Goal: Find specific page/section: Find specific page/section

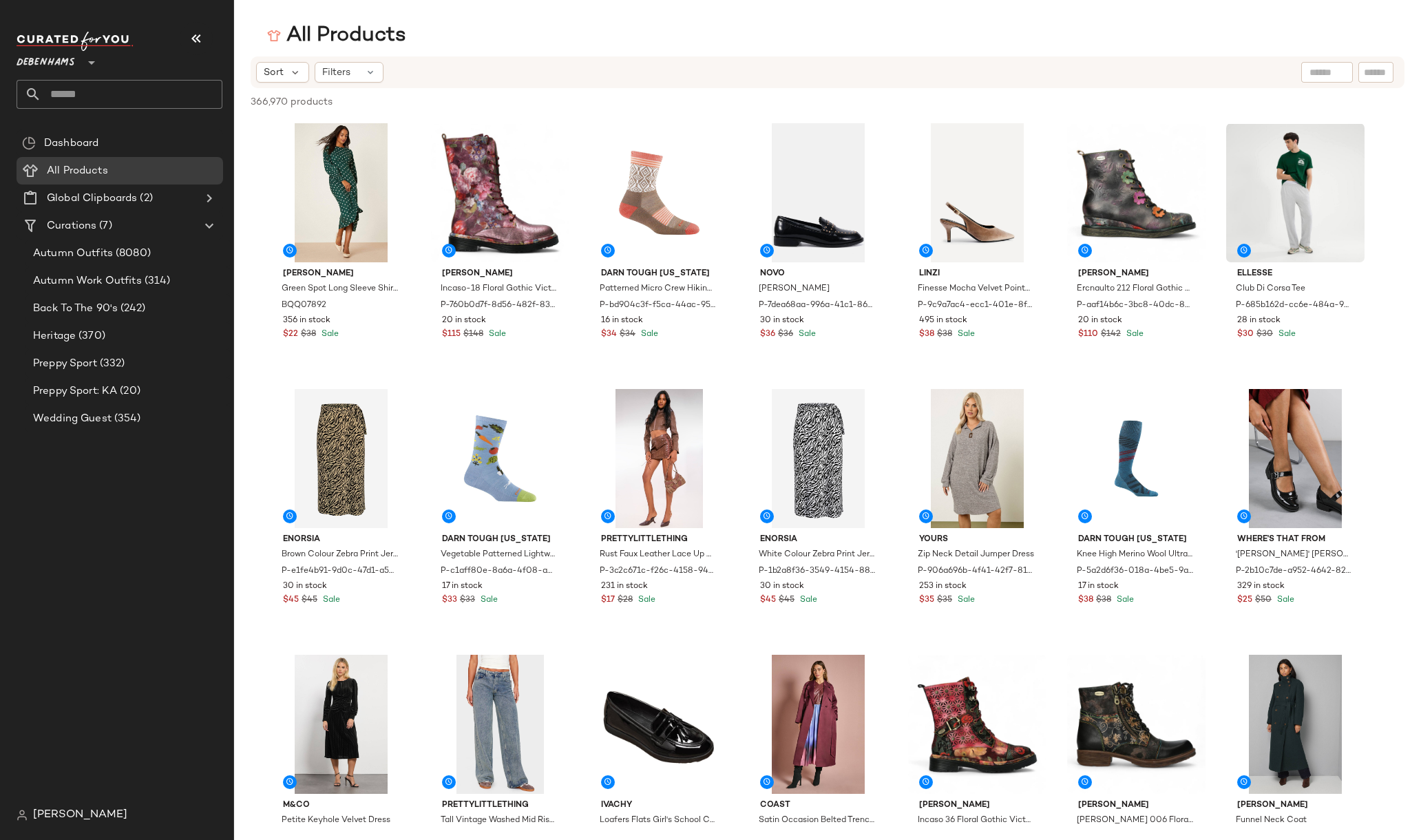
click at [64, 62] on span "Debenhams" at bounding box center [46, 58] width 58 height 24
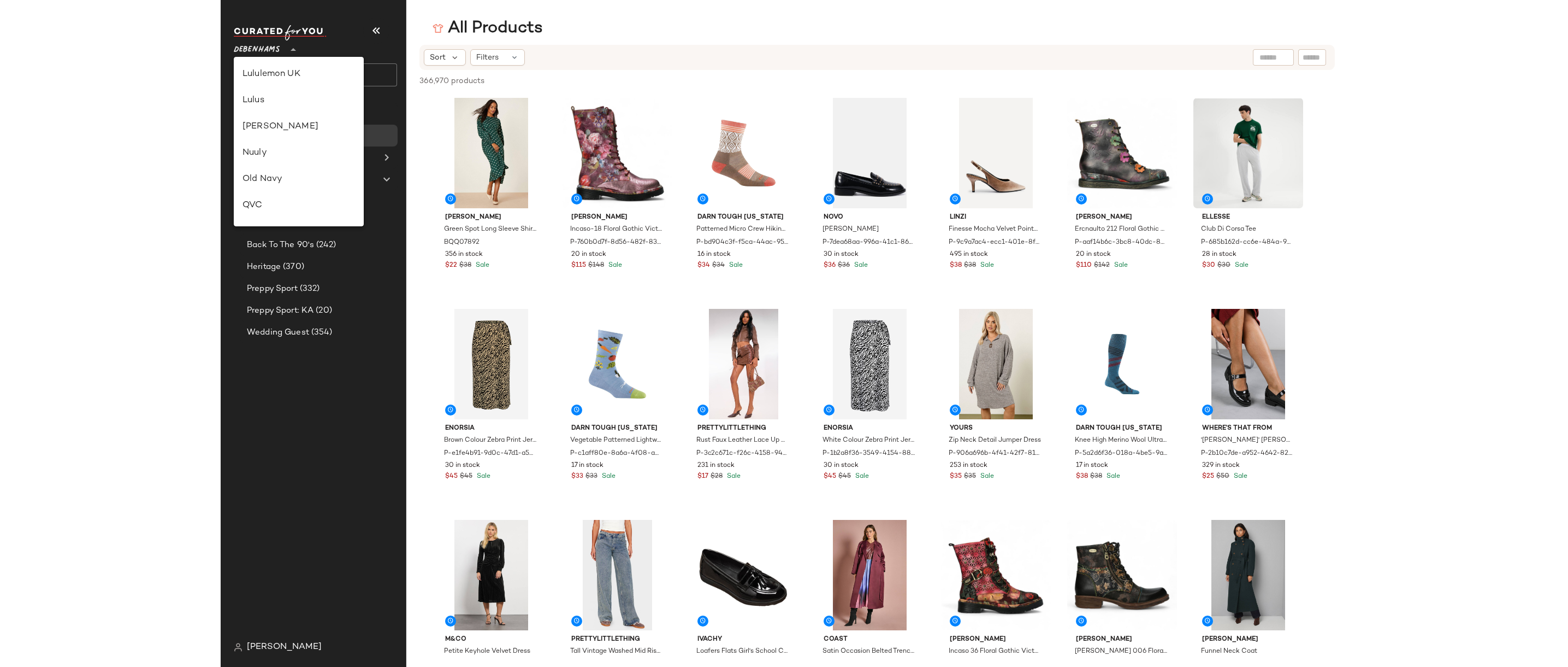
scroll to position [472, 0]
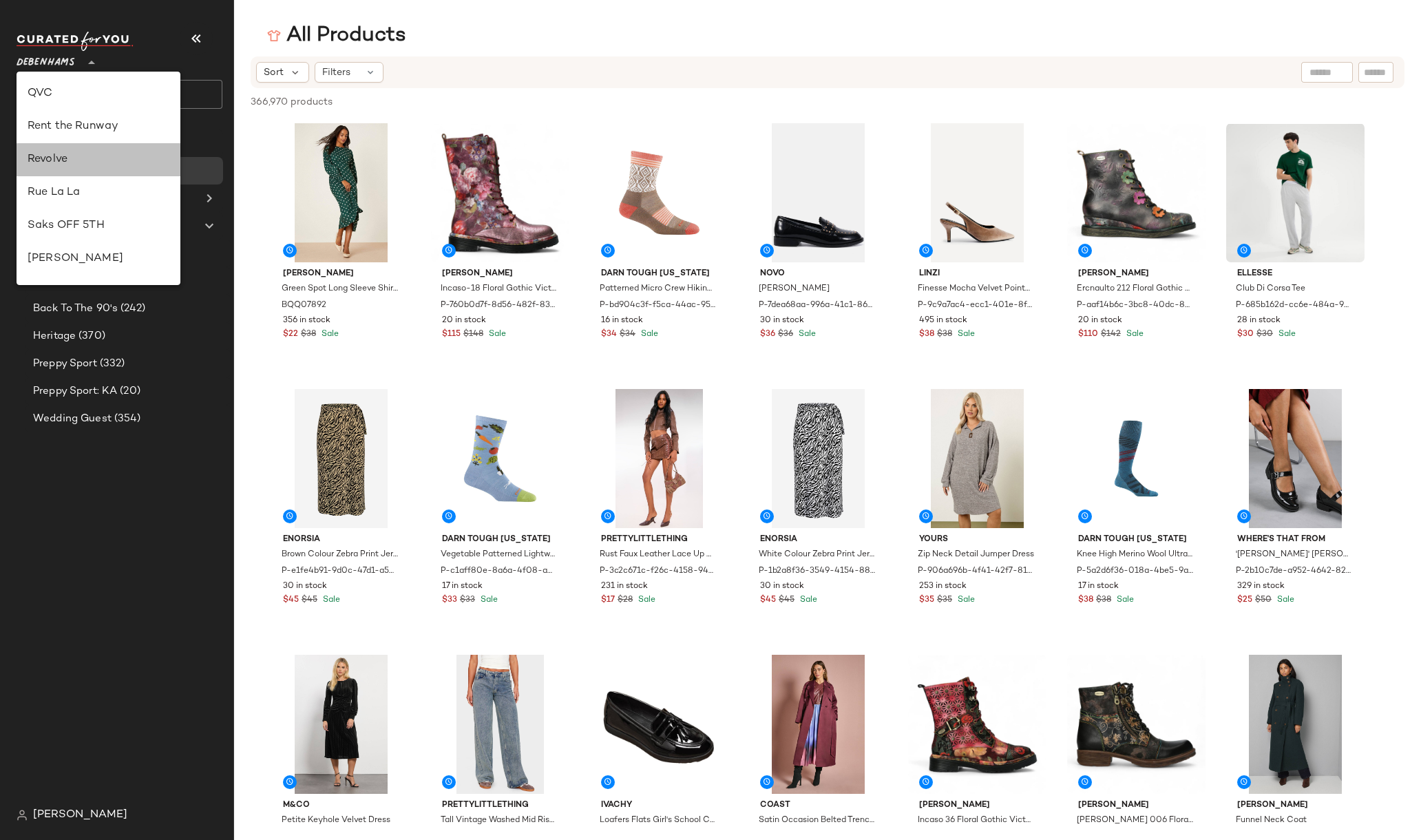
click at [64, 154] on div "Revolve" at bounding box center [98, 160] width 142 height 17
type input "**"
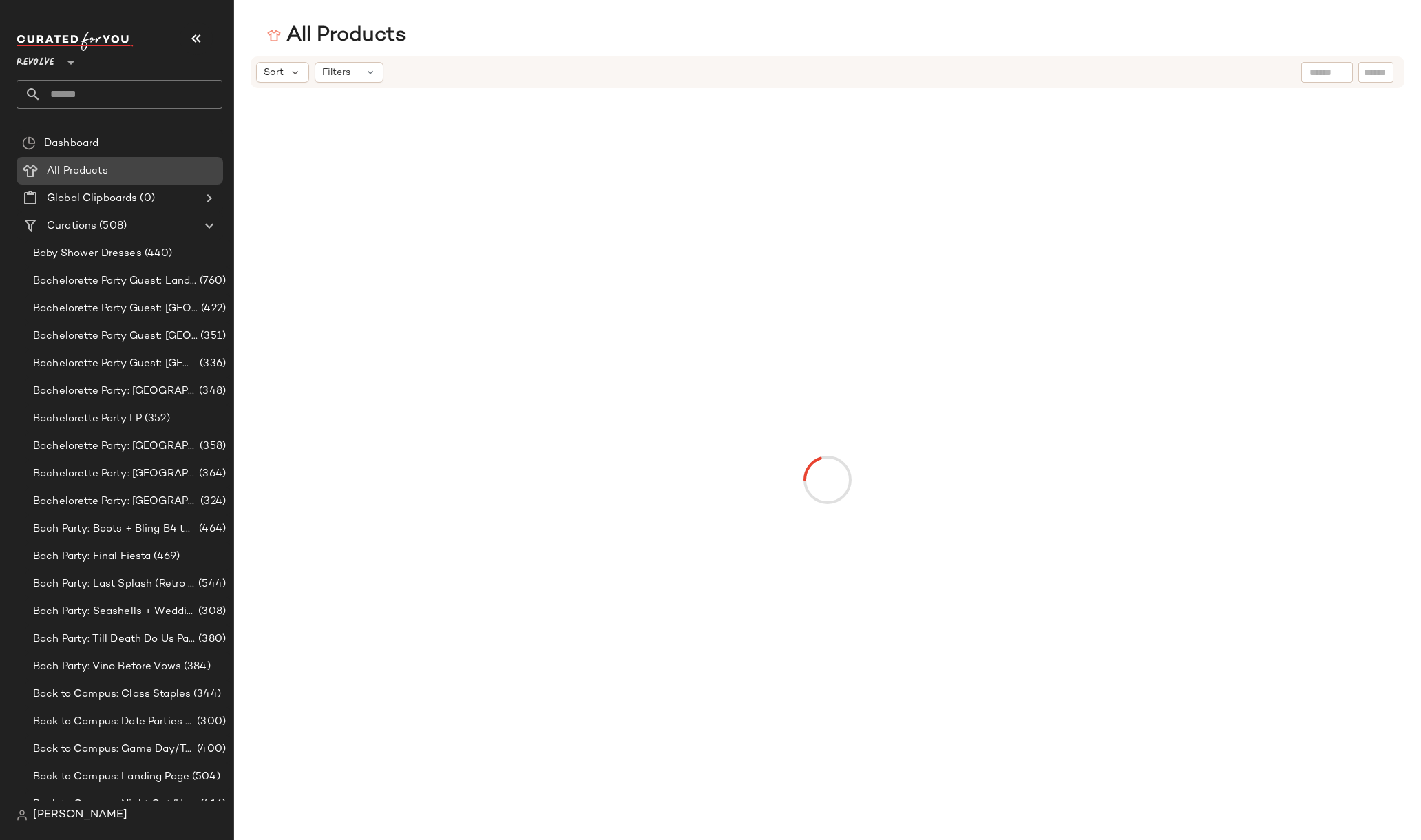
click at [77, 171] on span "All Products" at bounding box center [77, 171] width 61 height 16
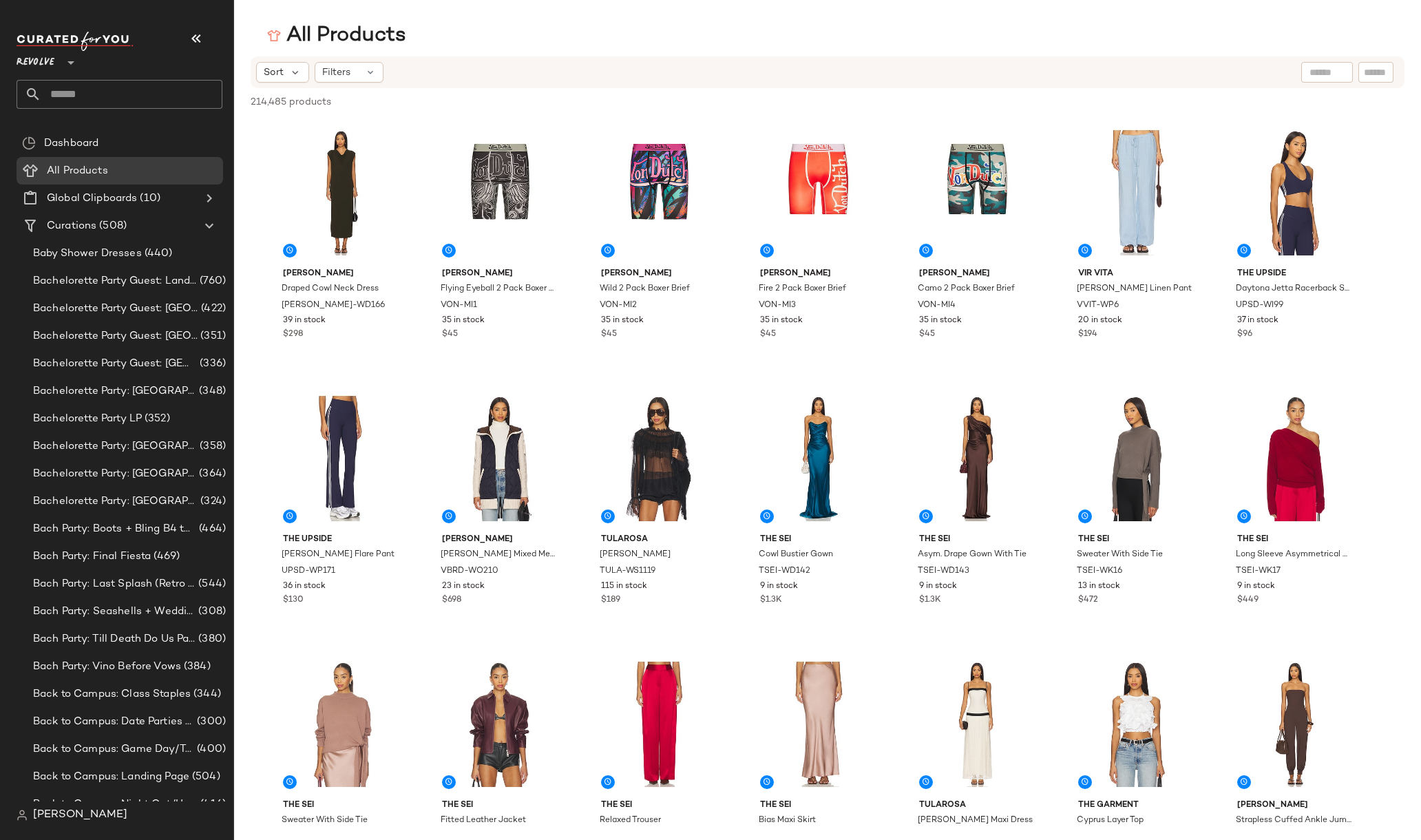
click at [1377, 72] on input "text" at bounding box center [1375, 72] width 24 height 15
paste input "********"
type input "********"
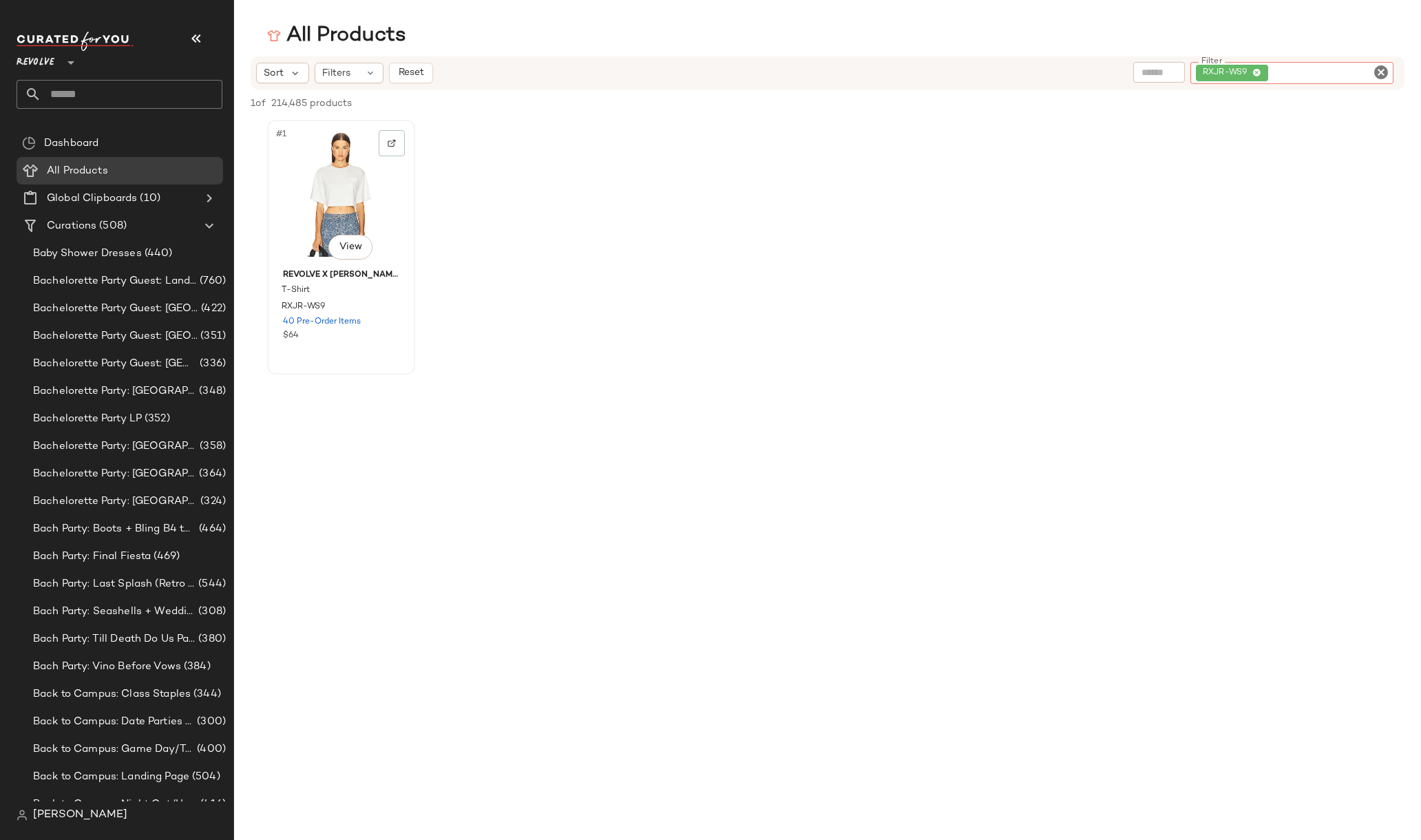
click at [334, 199] on div "#1 View" at bounding box center [341, 194] width 138 height 139
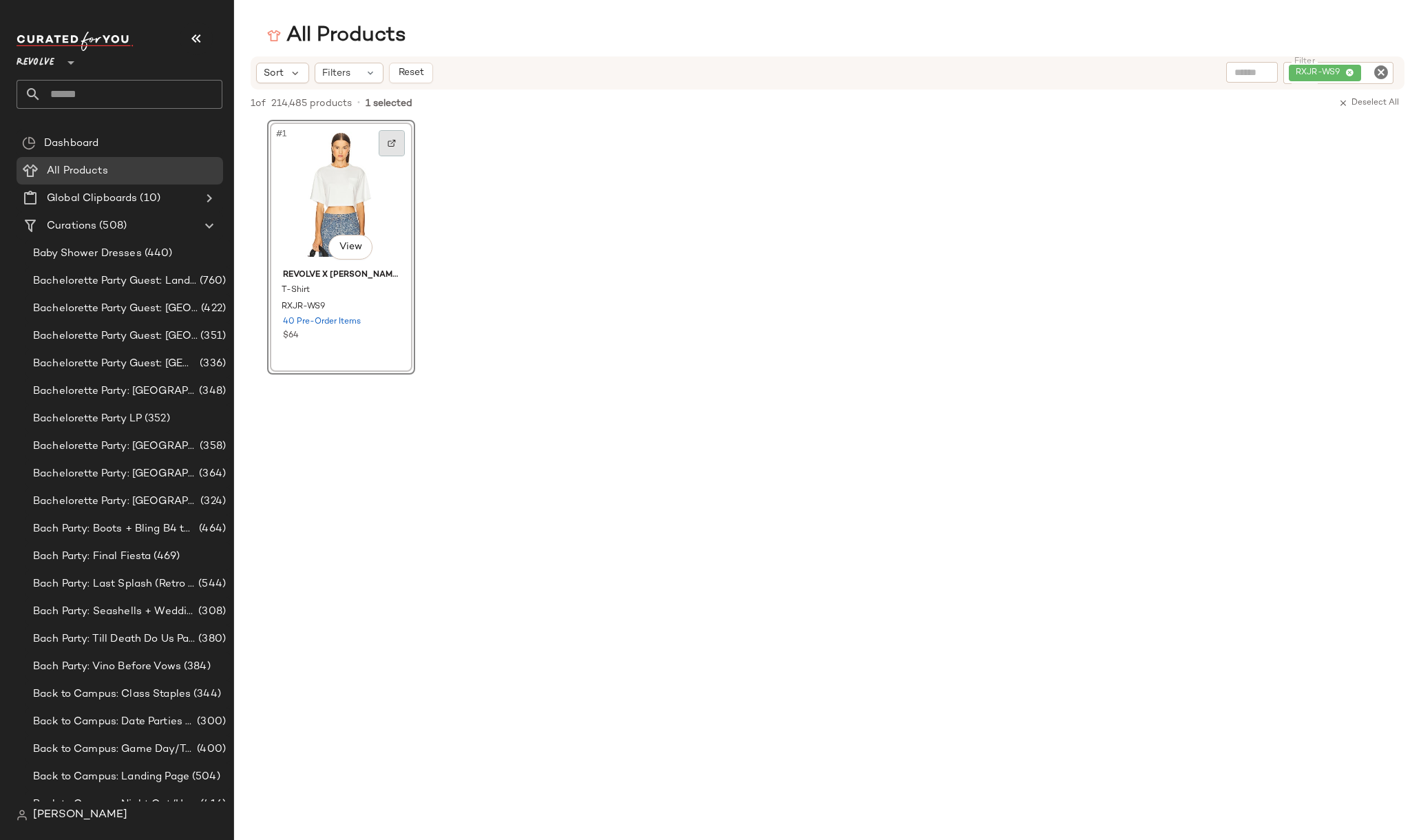
click at [391, 140] on img at bounding box center [391, 143] width 8 height 8
click at [338, 252] on body "Revolve ** Dashboard All Products Global Clipboards (10) Curations (508) Baby S…" at bounding box center [710, 420] width 1421 height 840
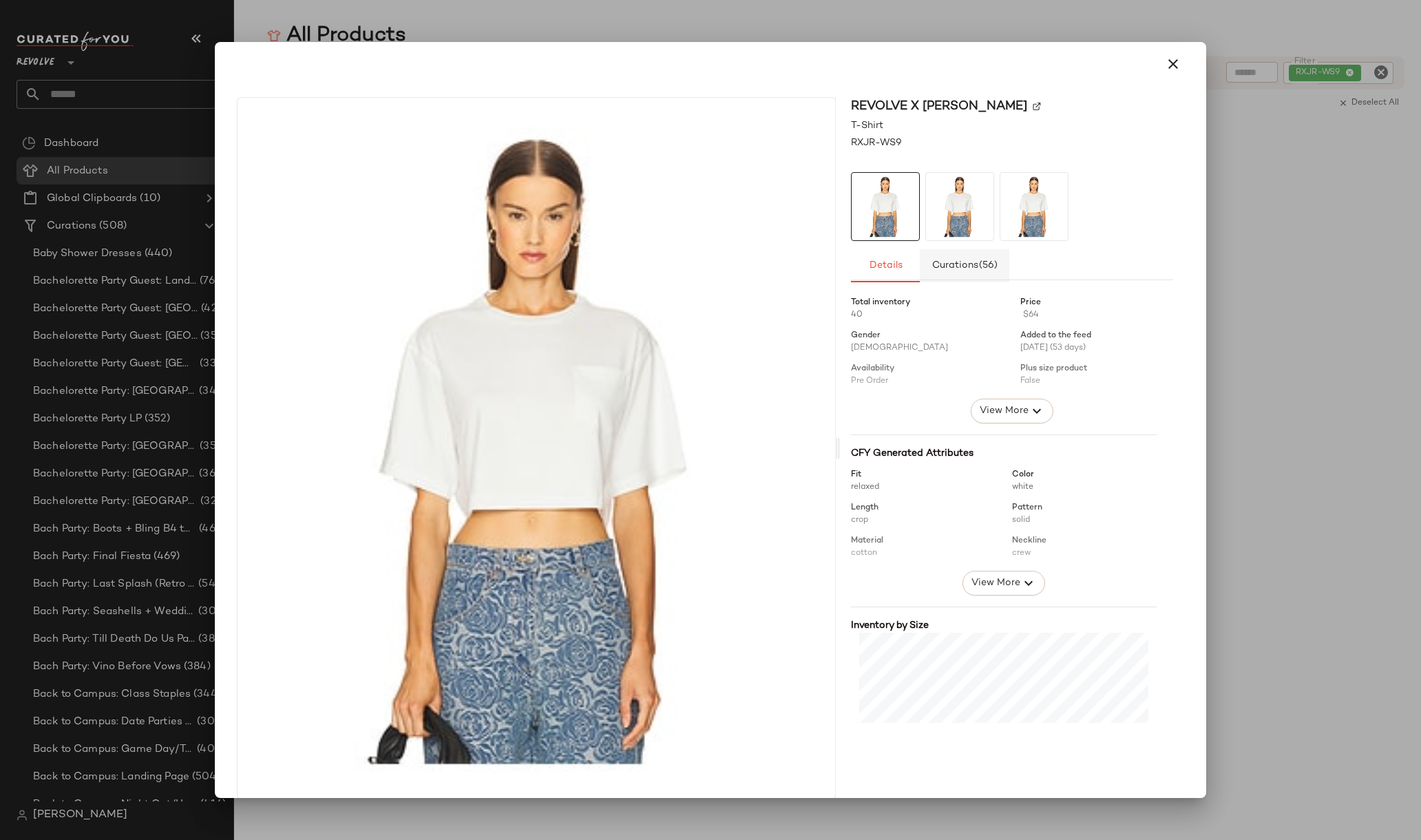
click at [932, 270] on span "Curations (56)" at bounding box center [965, 265] width 67 height 11
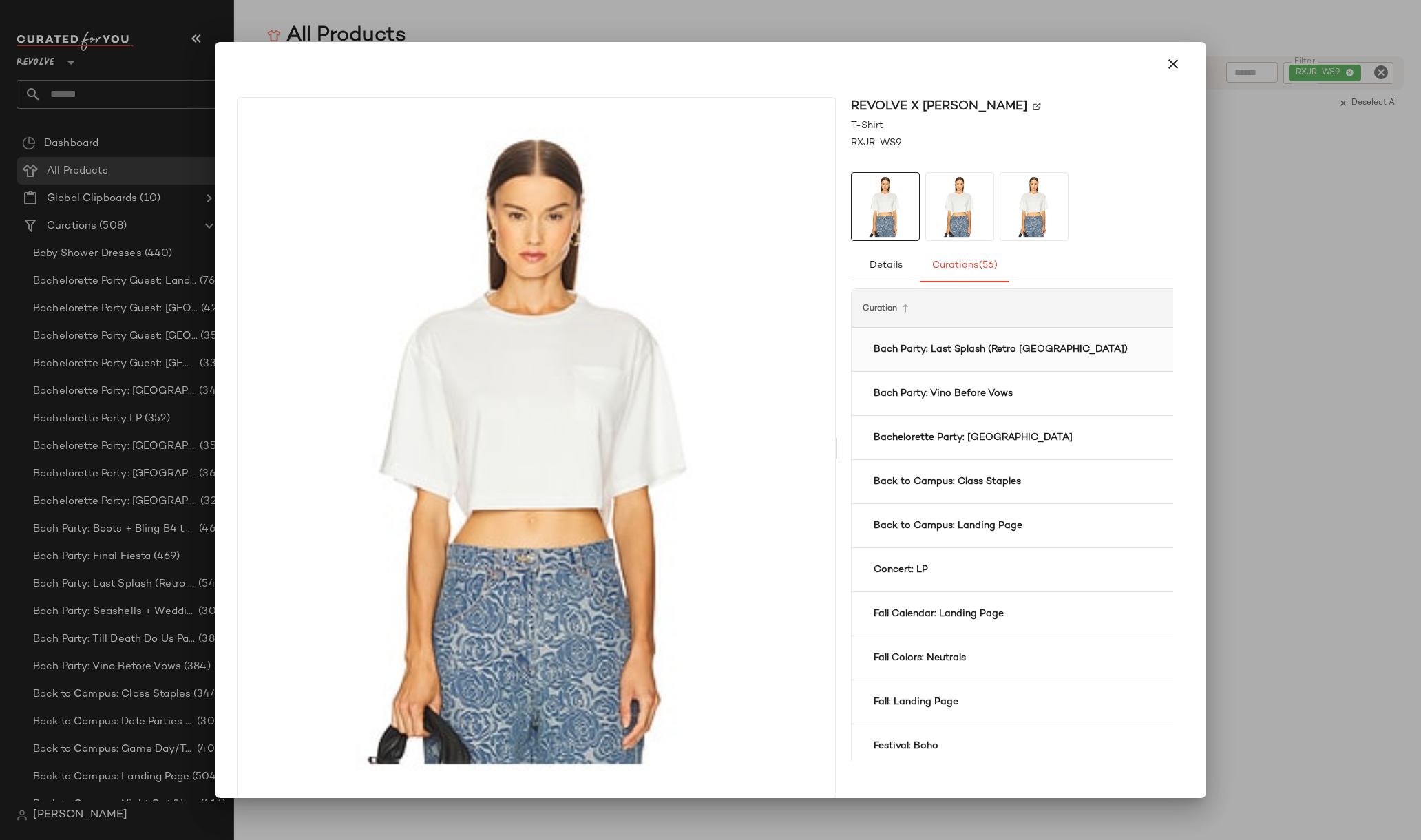
click at [890, 347] on b "Bach Party: Last Splash (Retro [GEOGRAPHIC_DATA])" at bounding box center [1000, 348] width 254 height 15
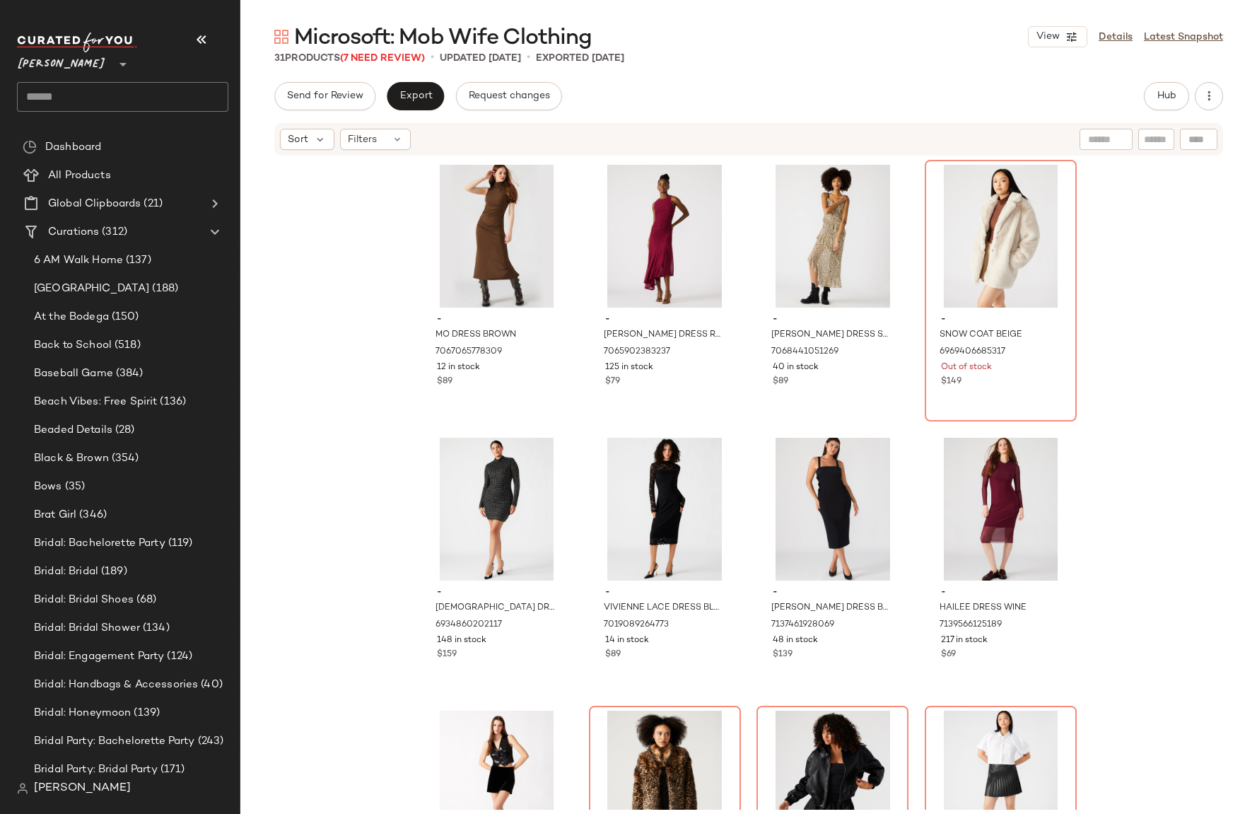
scroll to position [4534, 0]
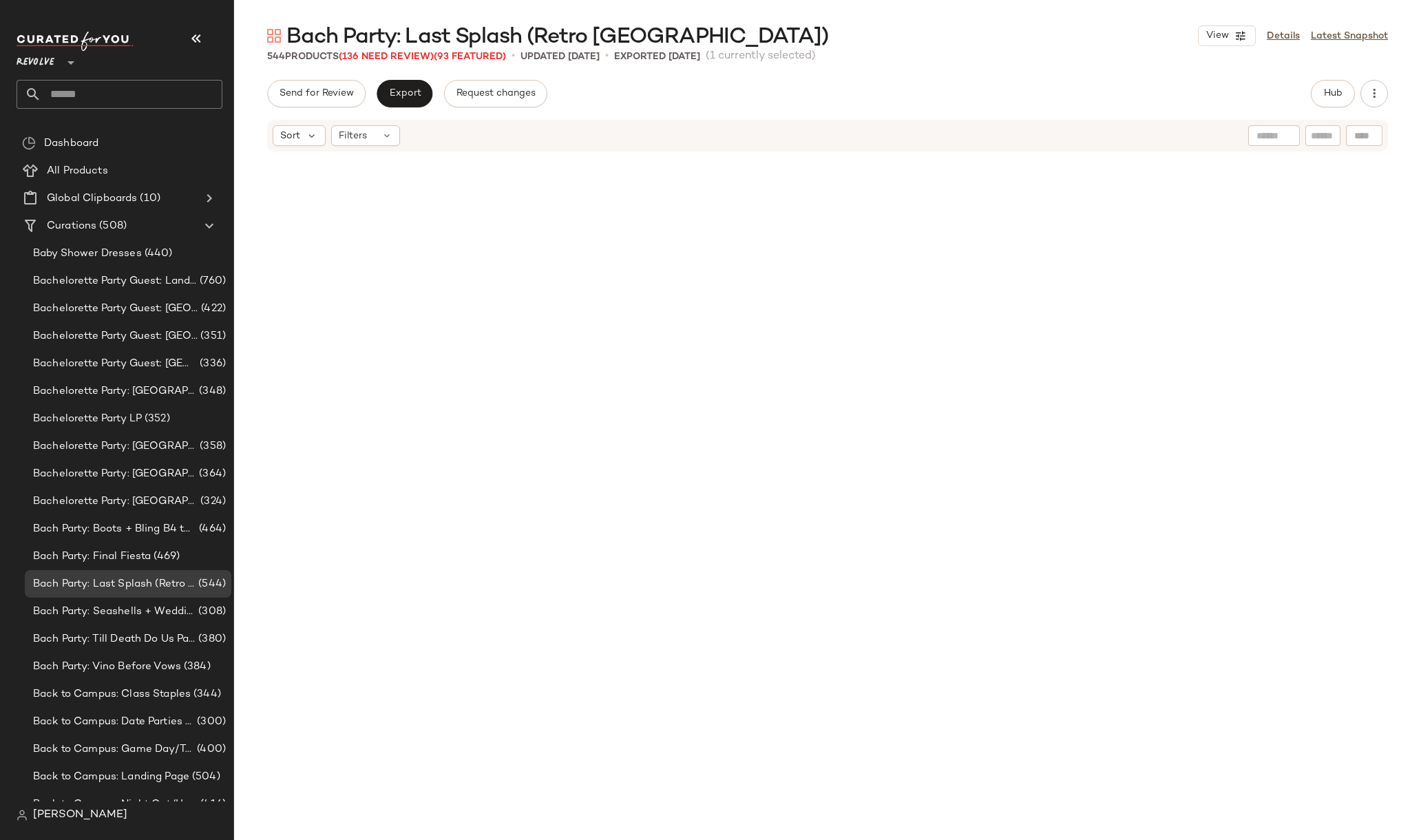
scroll to position [16207, 0]
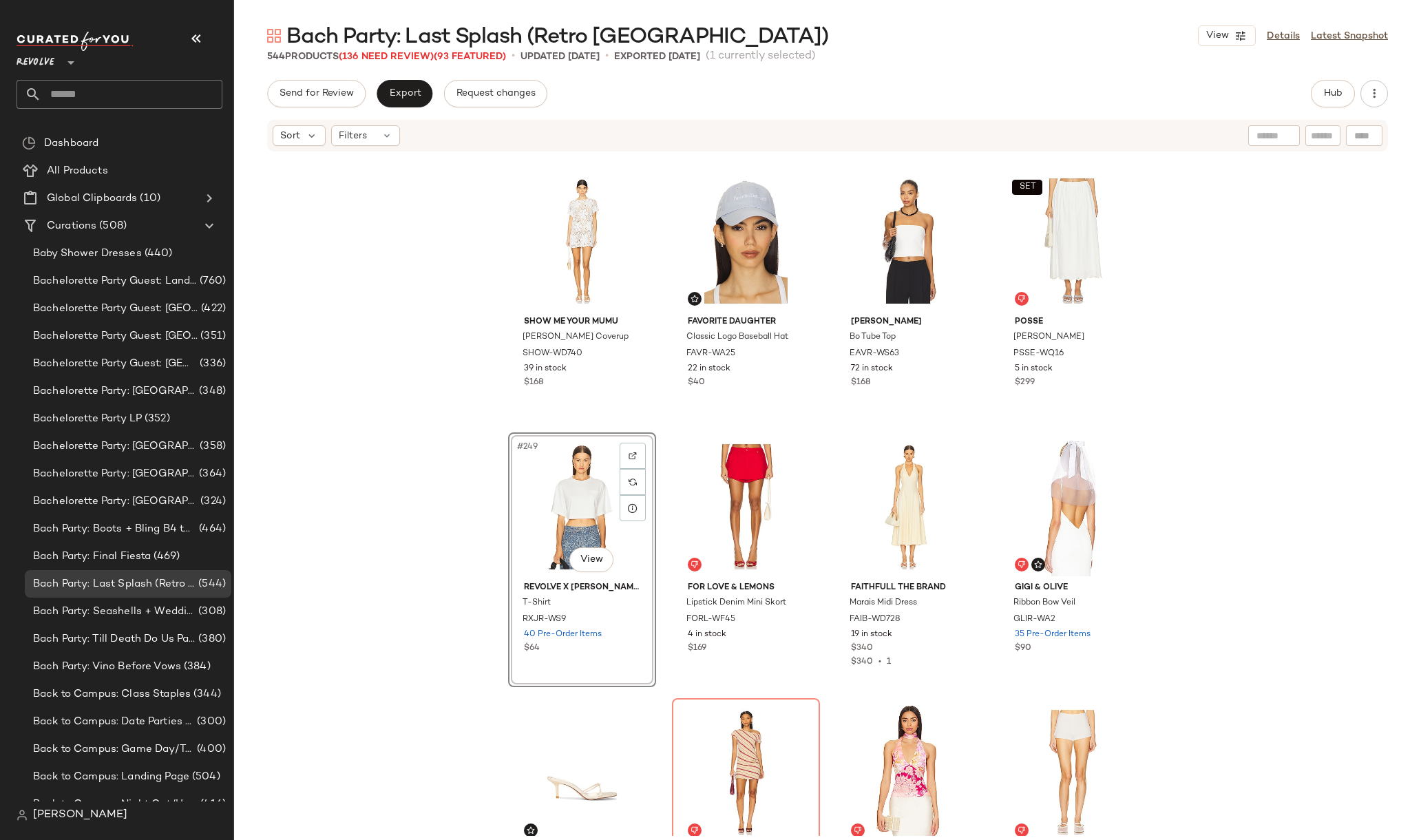
click at [571, 479] on div "#249 View" at bounding box center [582, 506] width 138 height 139
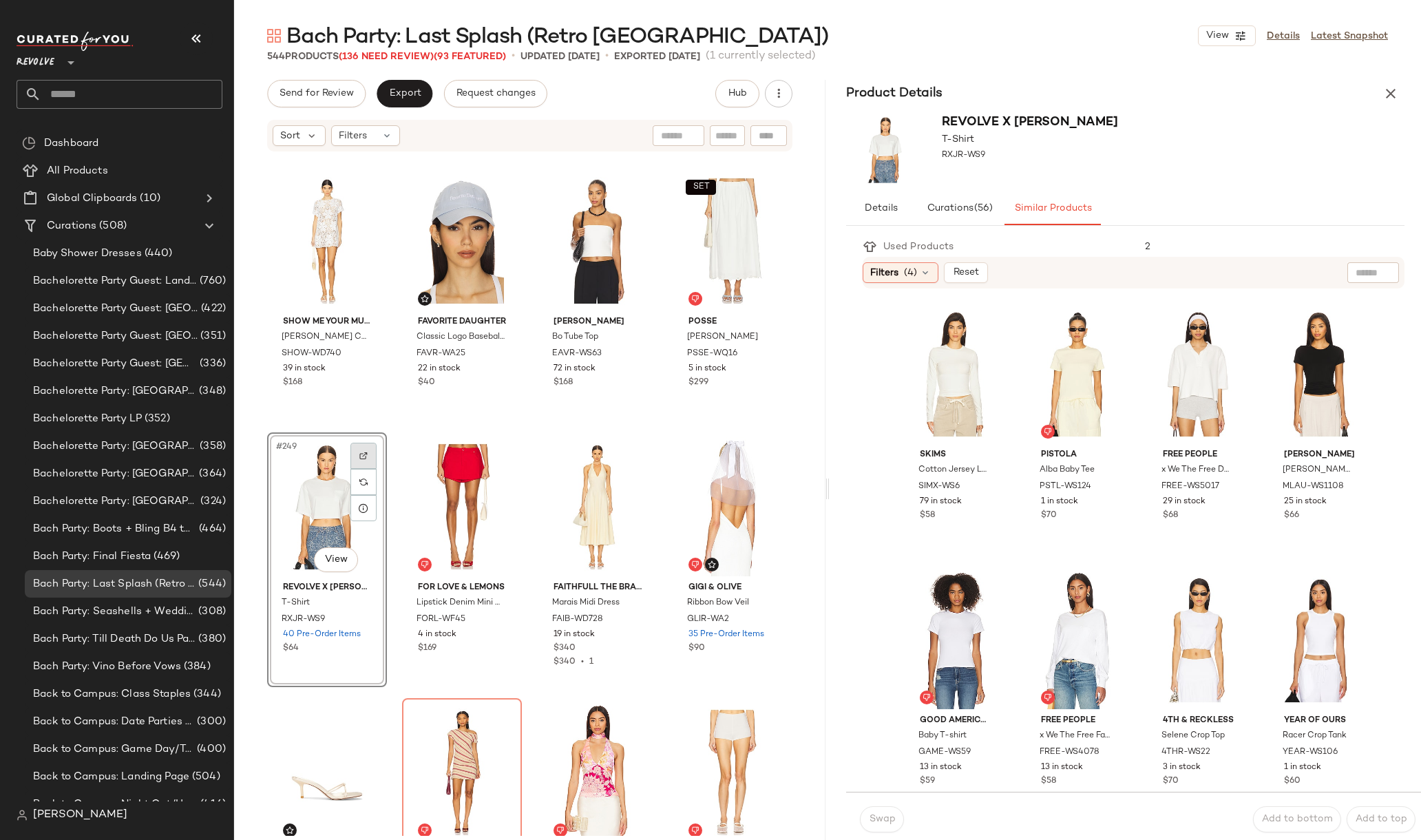
click at [369, 457] on div at bounding box center [363, 456] width 26 height 26
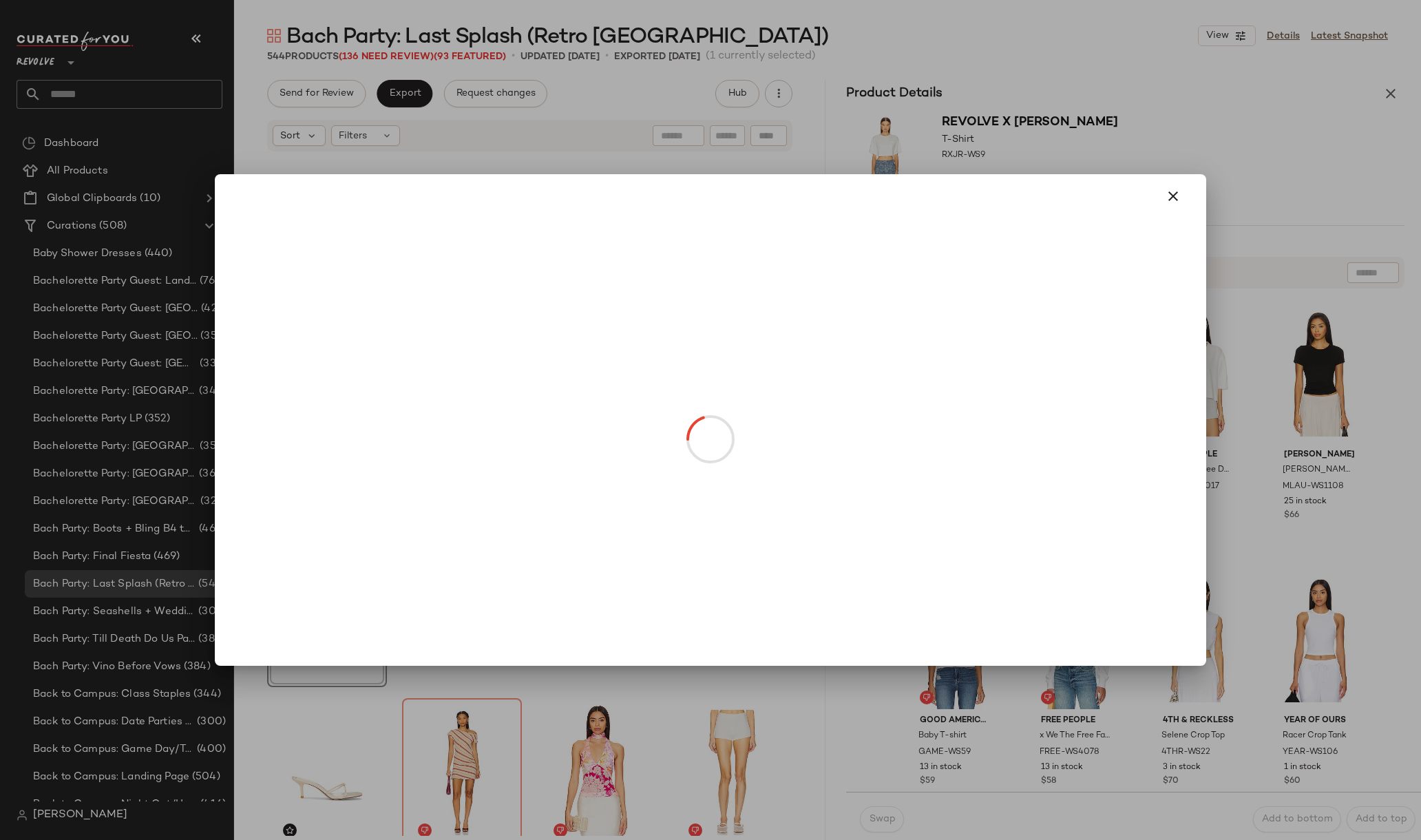
click at [338, 563] on body "Revolve ** Dashboard All Products Global Clipboards (10) Curations (508) Baby S…" at bounding box center [710, 420] width 1421 height 840
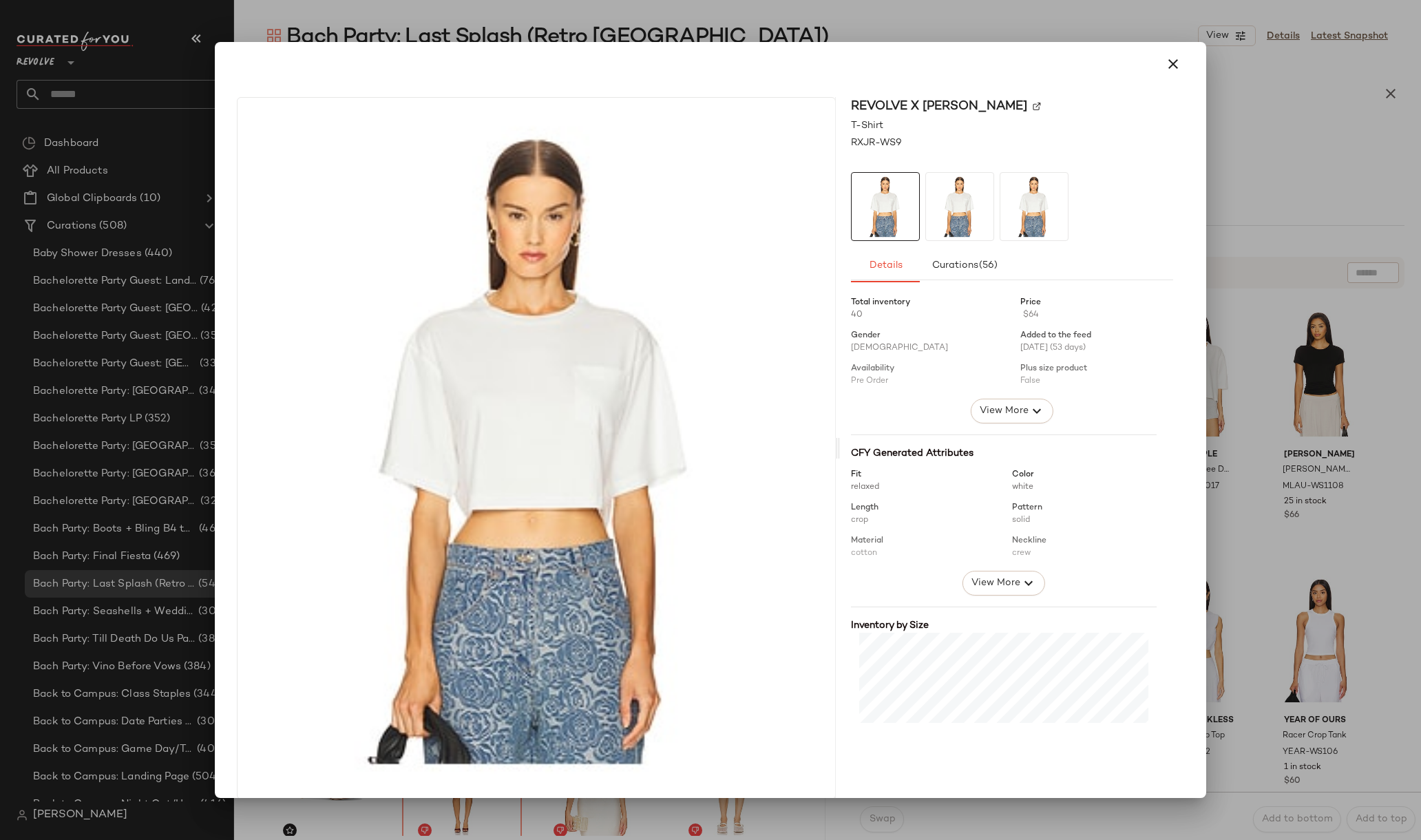
click at [878, 16] on div at bounding box center [710, 420] width 1421 height 840
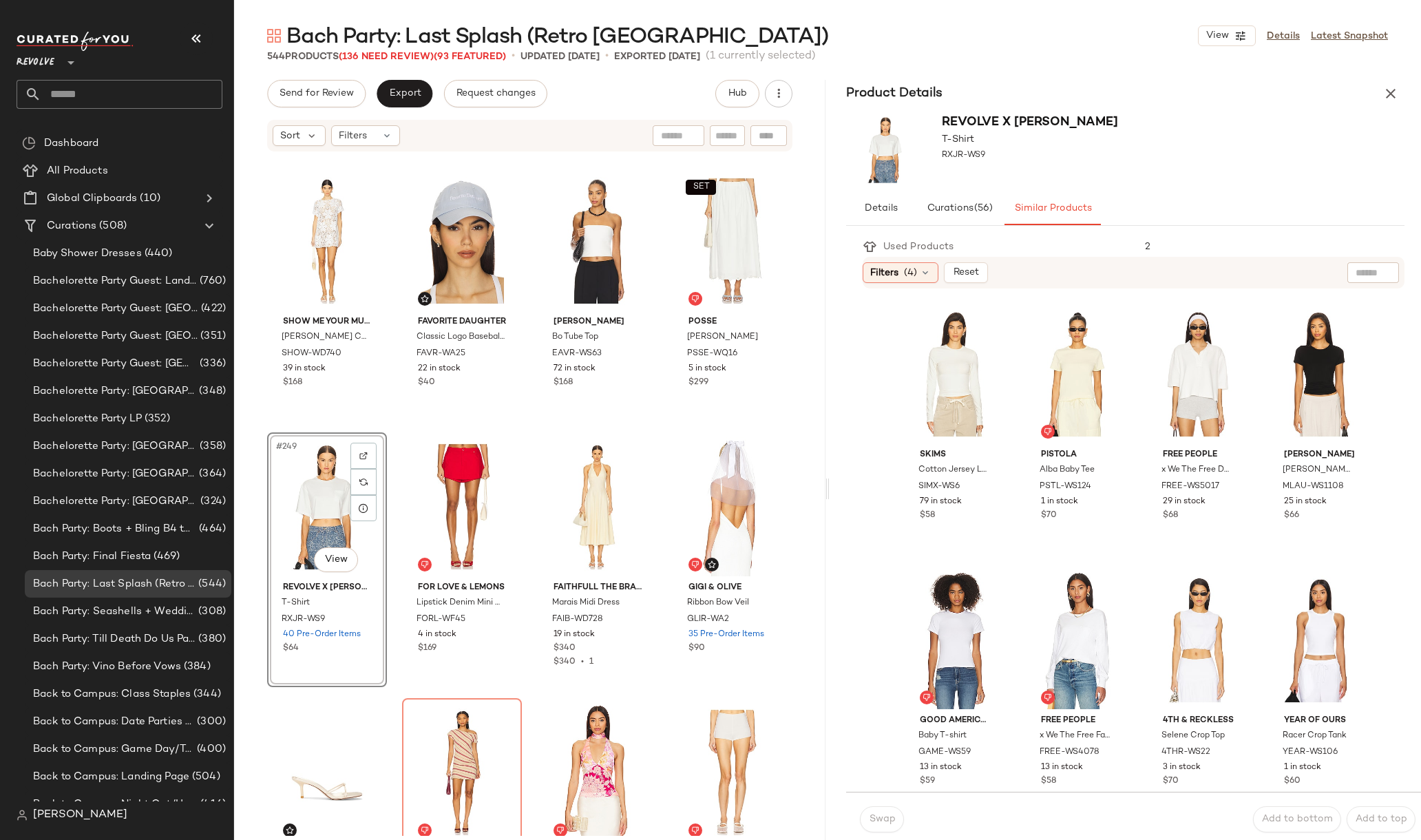
click at [319, 516] on div "#249 View" at bounding box center [326, 506] width 110 height 139
click at [729, 89] on span "Hub" at bounding box center [737, 93] width 19 height 11
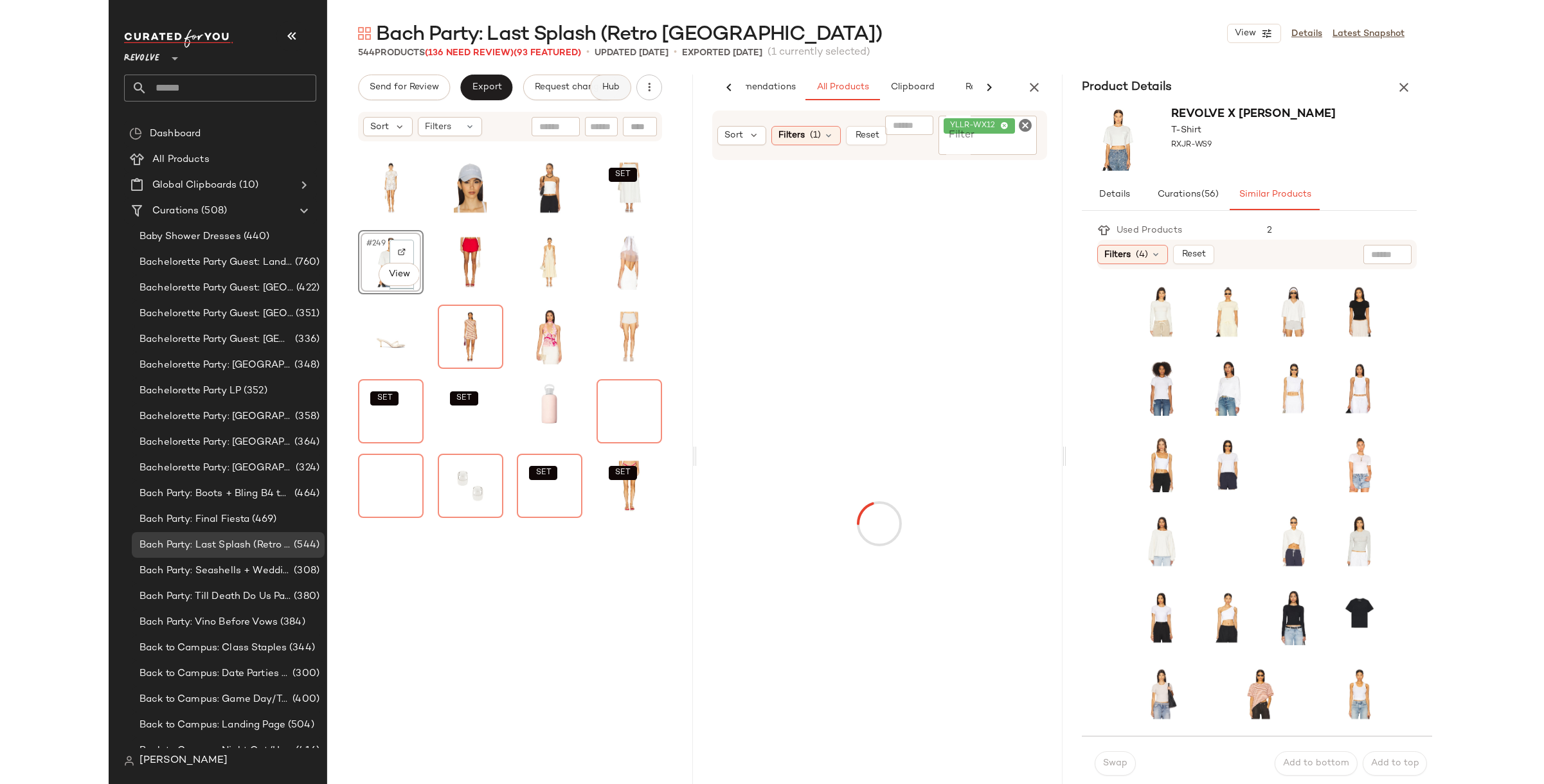
scroll to position [4546, 0]
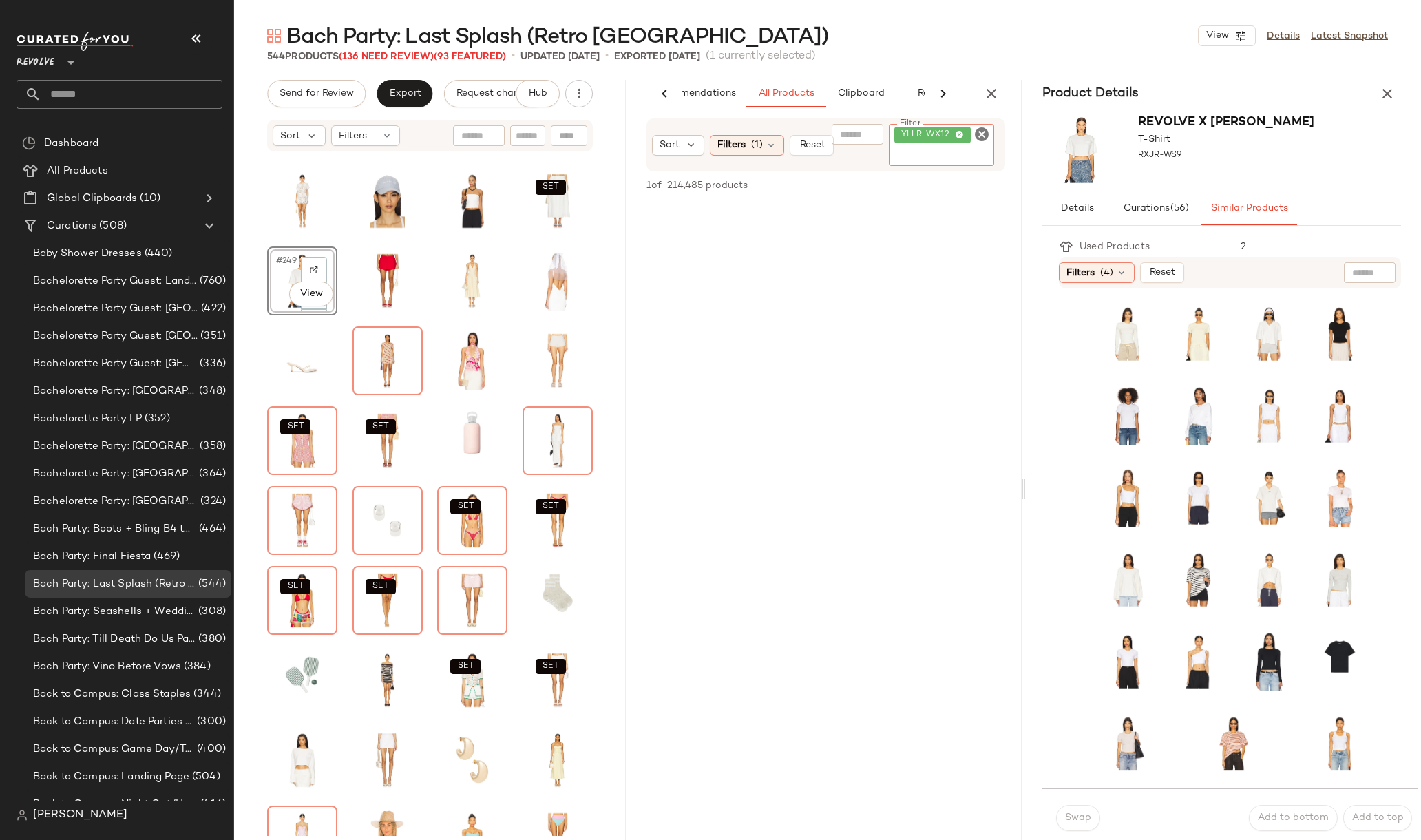
click at [960, 133] on icon at bounding box center [959, 134] width 9 height 9
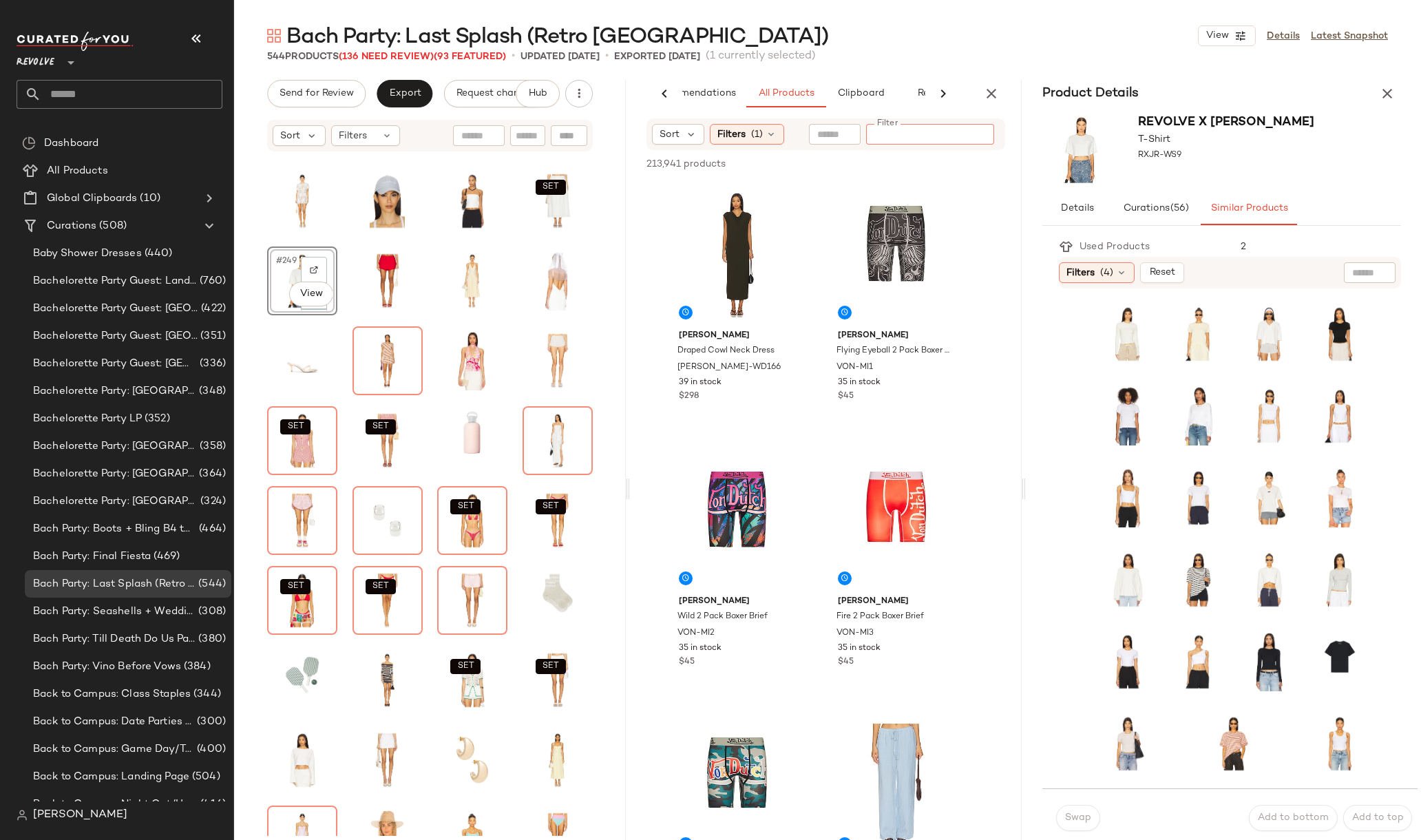
click at [928, 133] on input "Filter" at bounding box center [929, 134] width 117 height 15
click at [829, 133] on input "text" at bounding box center [834, 134] width 35 height 15
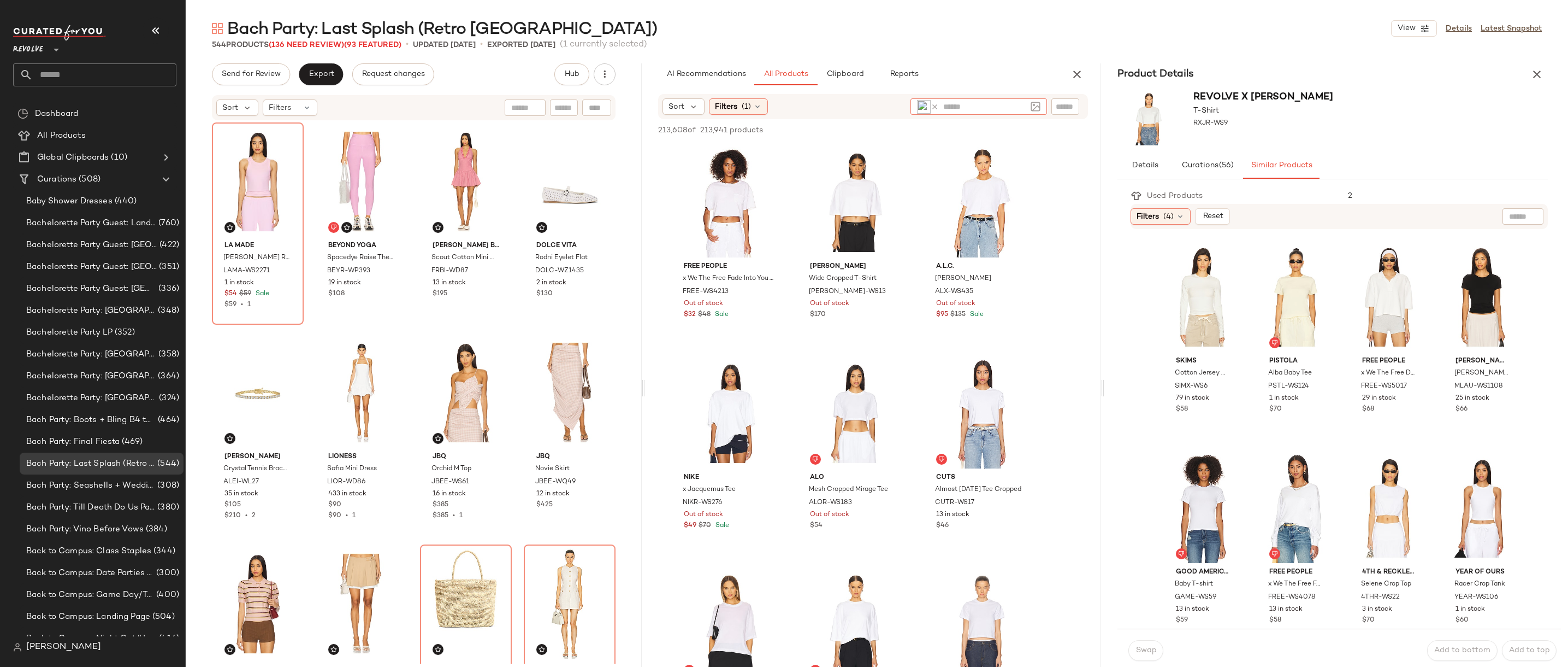
click at [934, 107] on icon at bounding box center [935, 107] width 8 height 9
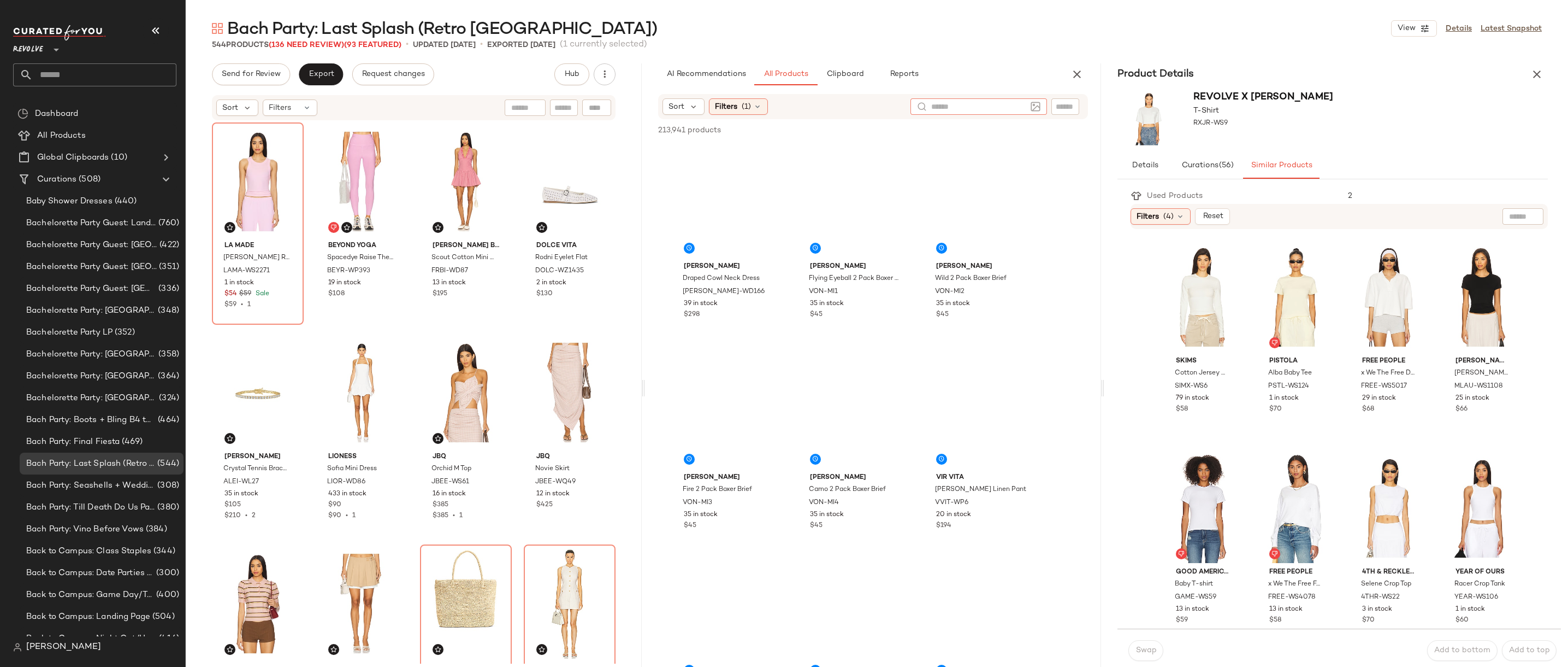
click at [934, 107] on input "text" at bounding box center [979, 107] width 95 height 12
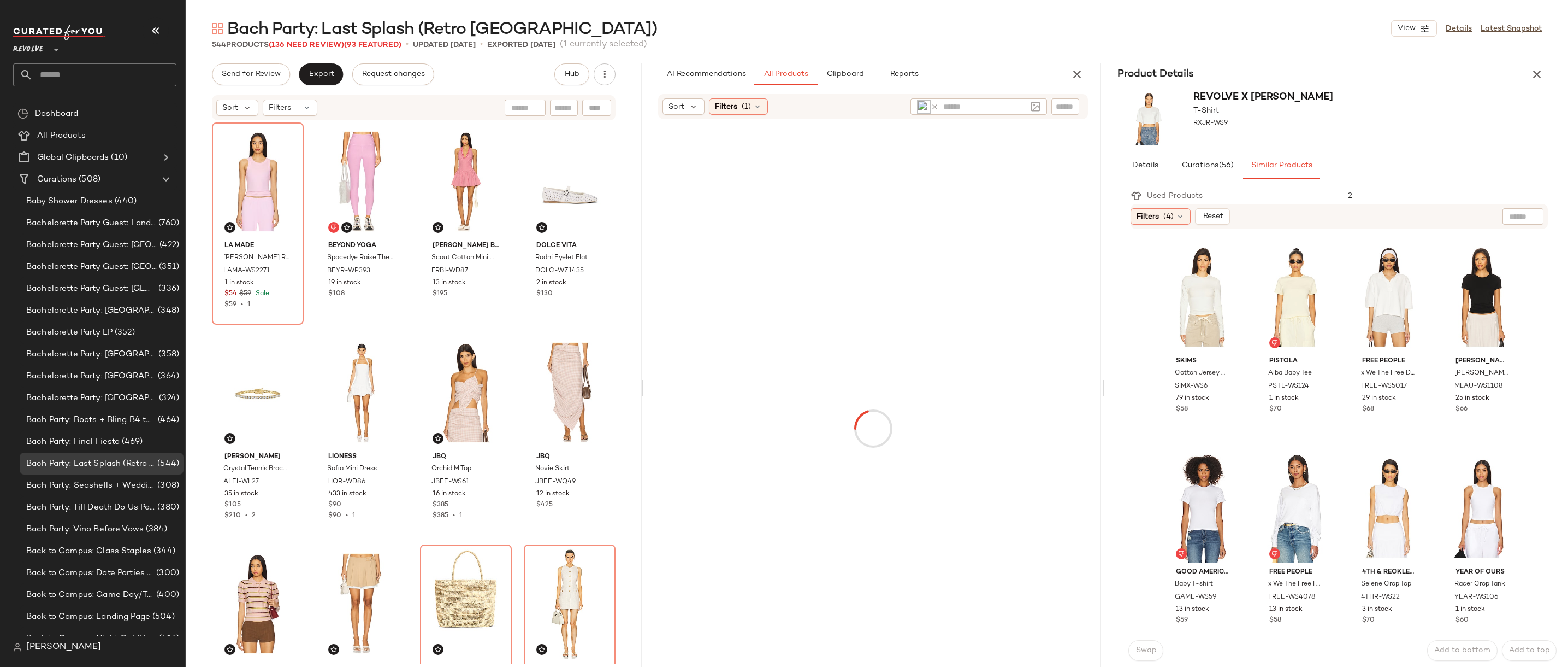
click at [1044, 58] on div "Bach Party: Last Splash (Retro Palm Springs) View Details Latest Snapshot 544 P…" at bounding box center [877, 342] width 1383 height 649
